Goal: Find specific page/section: Find specific page/section

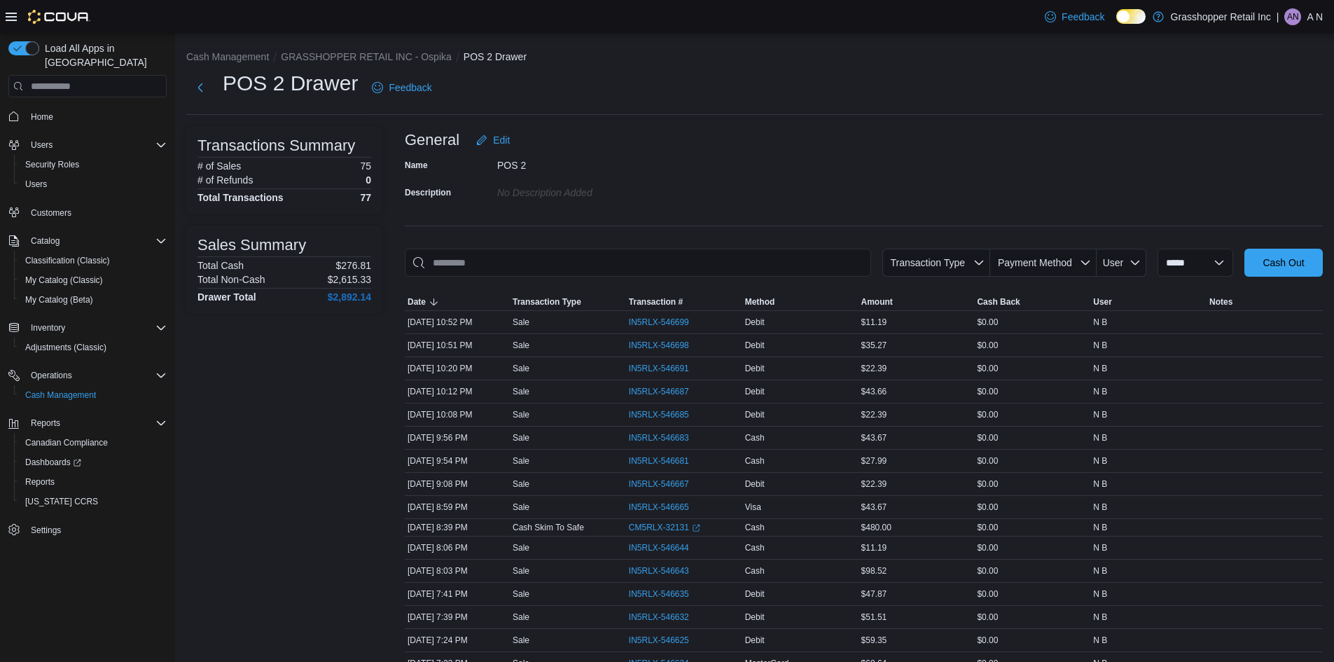
click at [1303, 15] on div "| AN A N" at bounding box center [1300, 16] width 46 height 17
click at [1229, 139] on span "Sign Out" at bounding box center [1233, 138] width 38 height 14
